Goal: Information Seeking & Learning: Learn about a topic

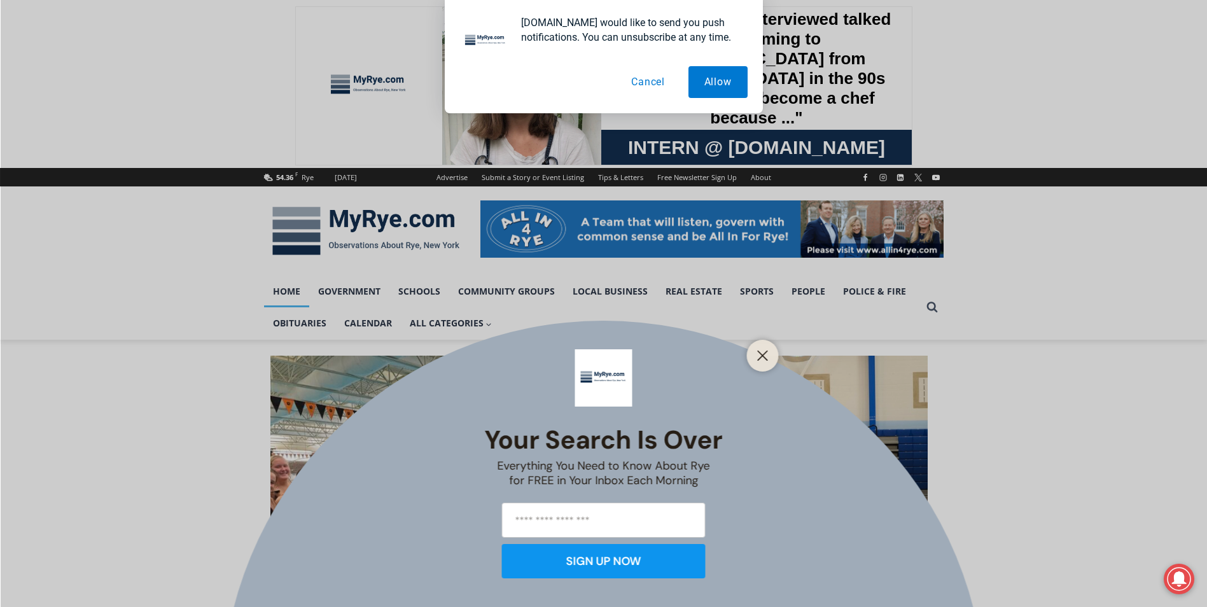
click at [659, 85] on button "Cancel" at bounding box center [648, 82] width 66 height 32
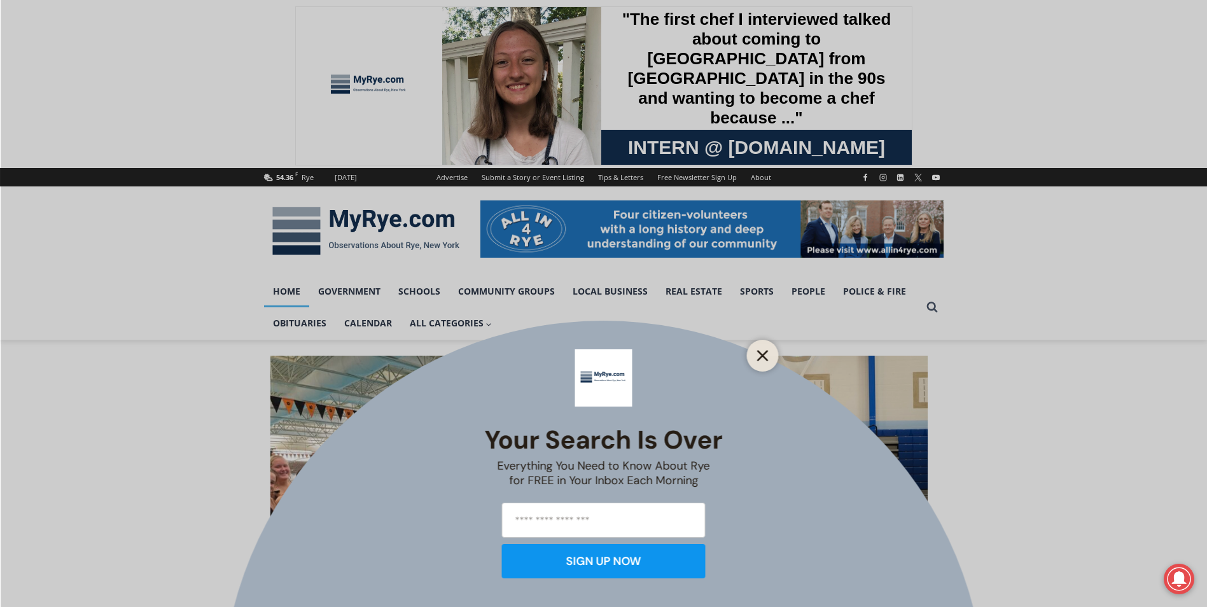
click at [764, 361] on icon "Close" at bounding box center [762, 355] width 11 height 11
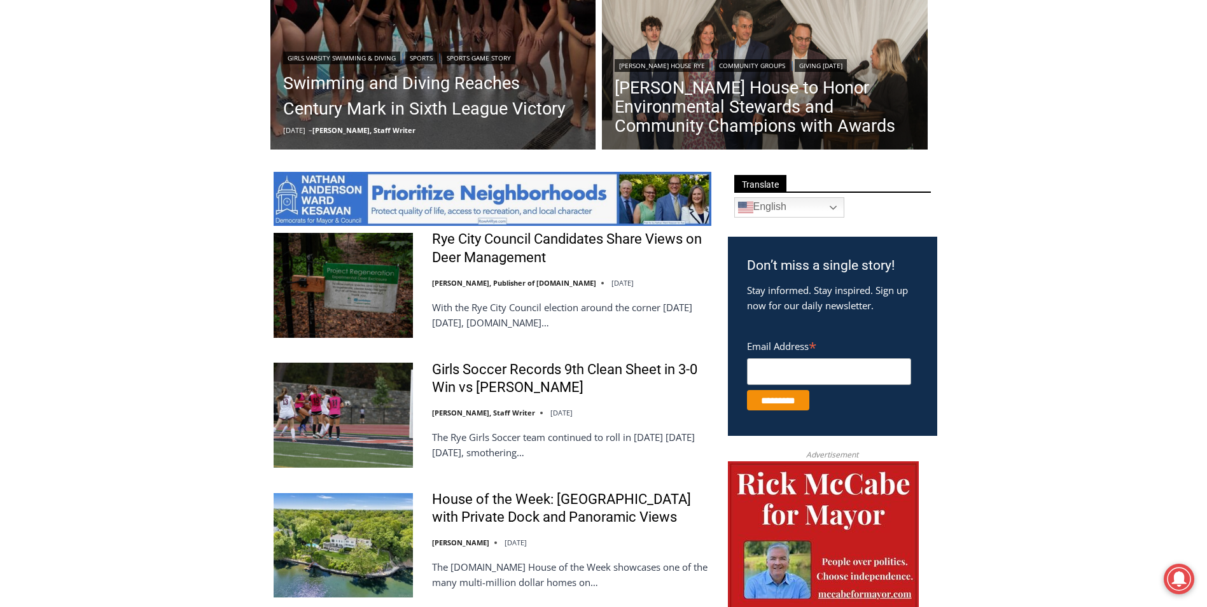
scroll to position [573, 0]
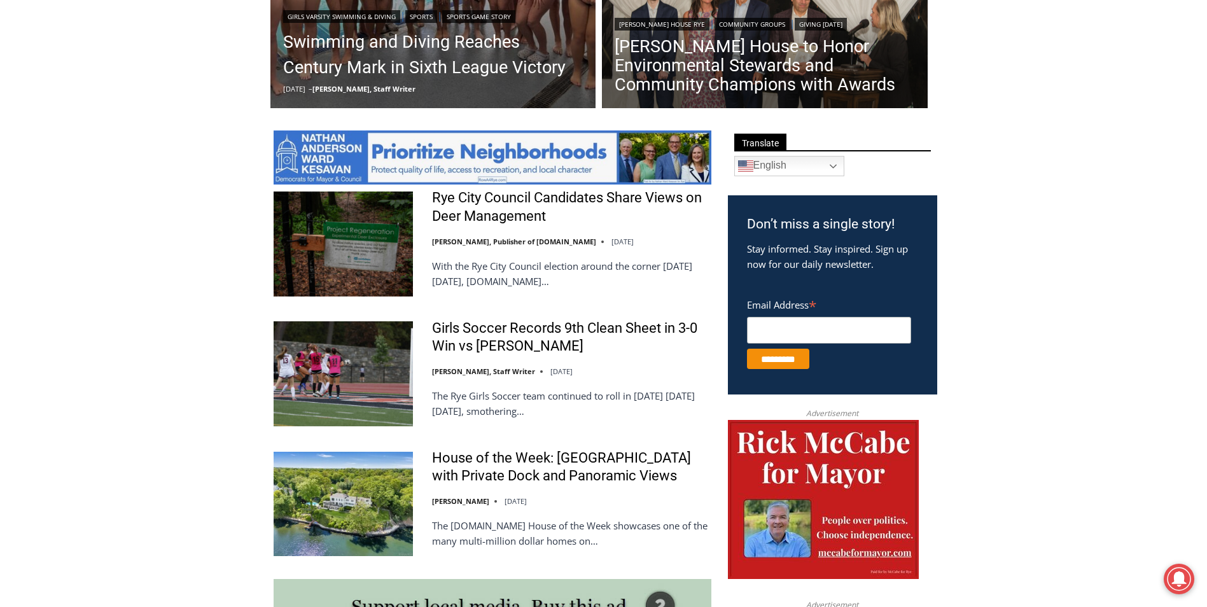
click at [366, 349] on img at bounding box center [343, 373] width 139 height 104
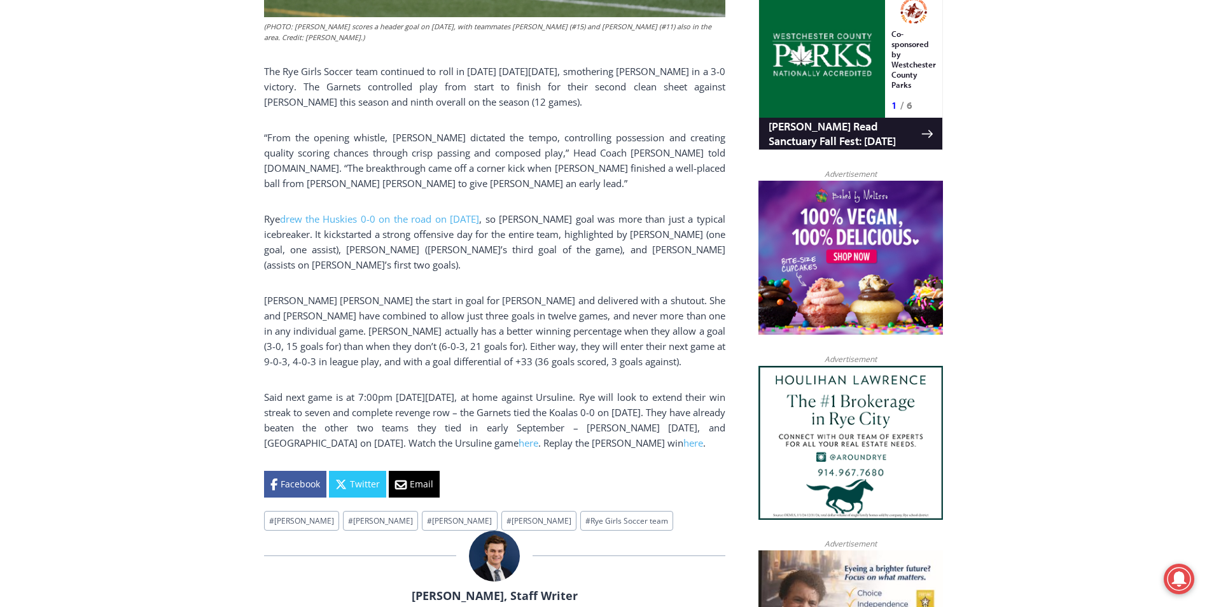
click at [638, 221] on p "[PERSON_NAME] the Huskies 0-0 on the road on [DATE] , so [PERSON_NAME] goal was…" at bounding box center [494, 241] width 461 height 61
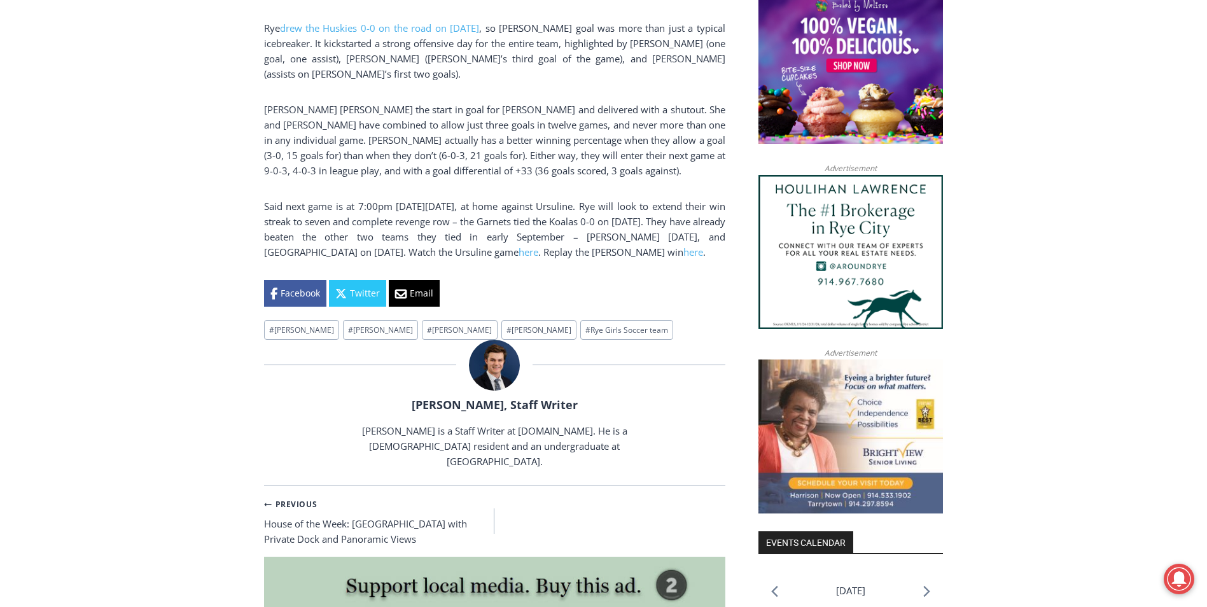
scroll to position [1120, 0]
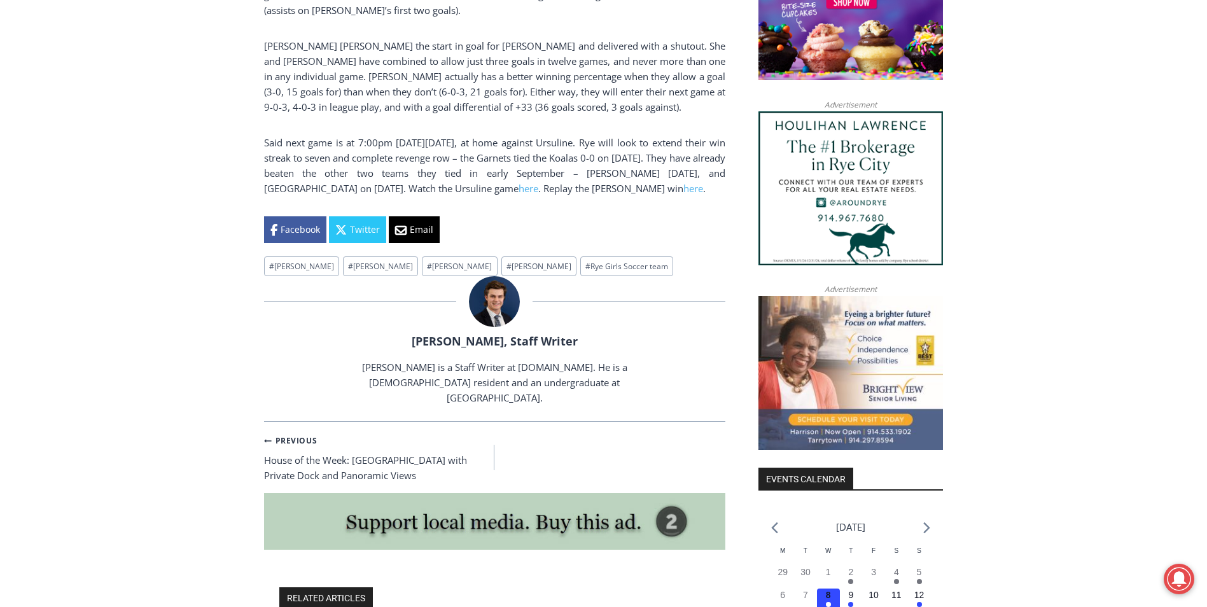
click at [526, 51] on p "[PERSON_NAME] [PERSON_NAME] the start in goal for [PERSON_NAME] and delivered w…" at bounding box center [494, 76] width 461 height 76
click at [417, 53] on p "[PERSON_NAME] [PERSON_NAME] the start in goal for [PERSON_NAME] and delivered w…" at bounding box center [494, 76] width 461 height 76
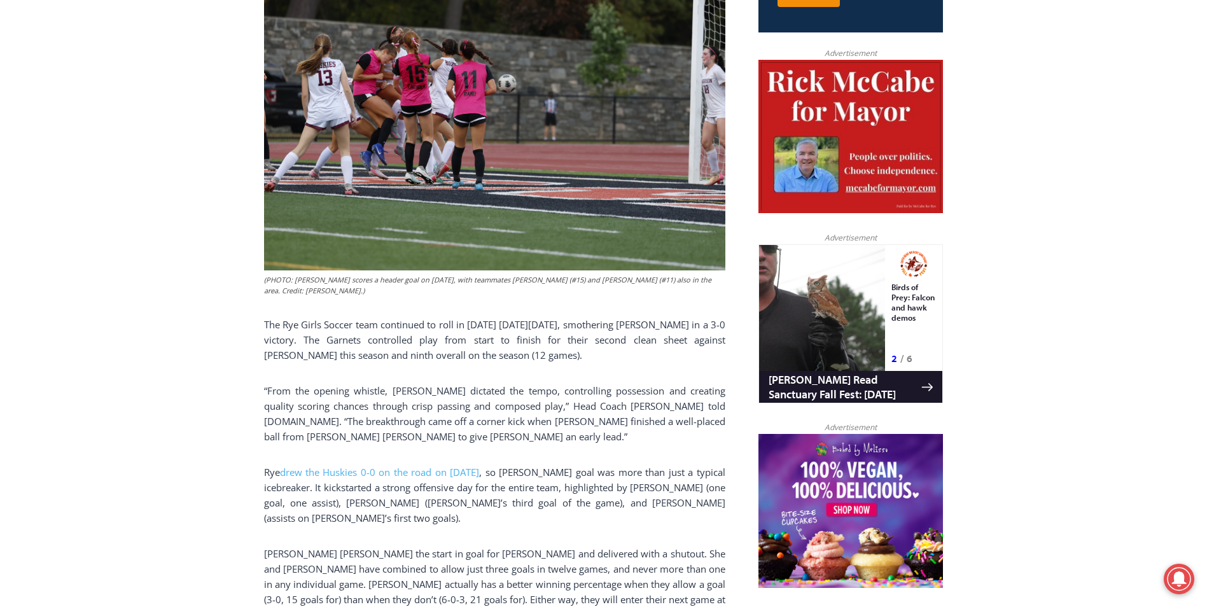
scroll to position [611, 0]
